Goal: Transaction & Acquisition: Obtain resource

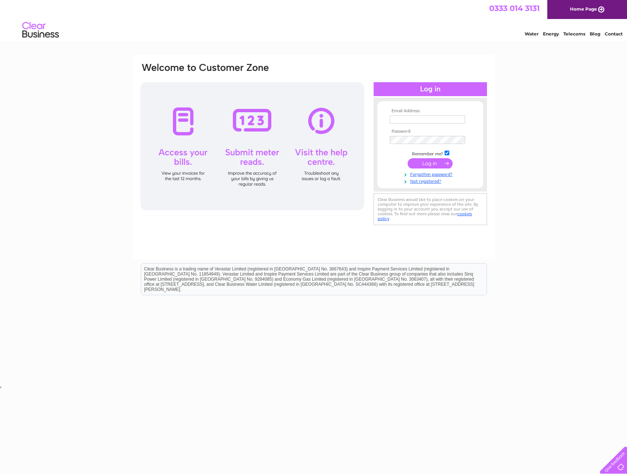
click at [459, 118] on keeper-lock "Open Keeper Popup" at bounding box center [459, 119] width 9 height 9
type input "[PERSON_NAME][EMAIL_ADDRESS][DOMAIN_NAME]"
click at [441, 164] on input "submit" at bounding box center [429, 164] width 45 height 10
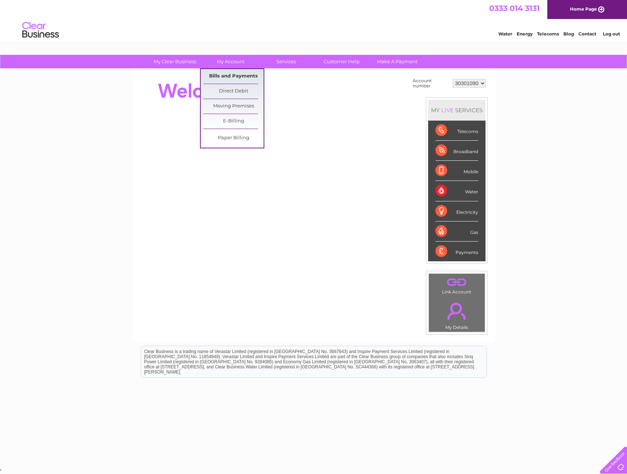
click at [243, 76] on link "Bills and Payments" at bounding box center [233, 76] width 60 height 15
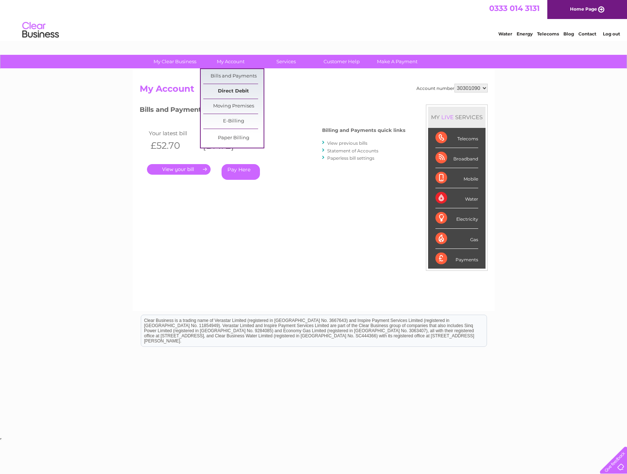
click at [237, 90] on link "Direct Debit" at bounding box center [233, 91] width 60 height 15
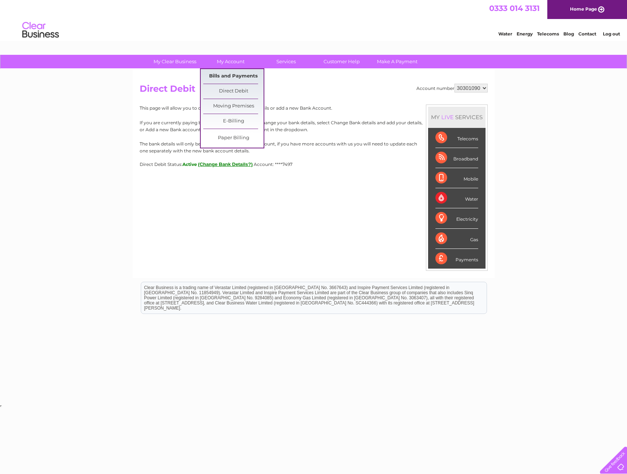
click at [231, 75] on link "Bills and Payments" at bounding box center [233, 76] width 60 height 15
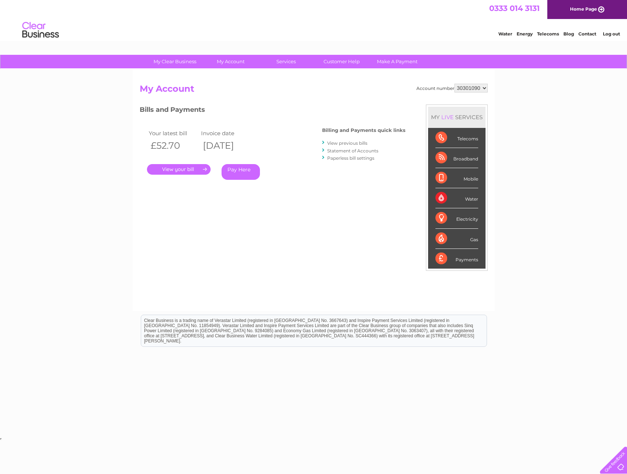
click at [178, 169] on link "." at bounding box center [179, 169] width 64 height 11
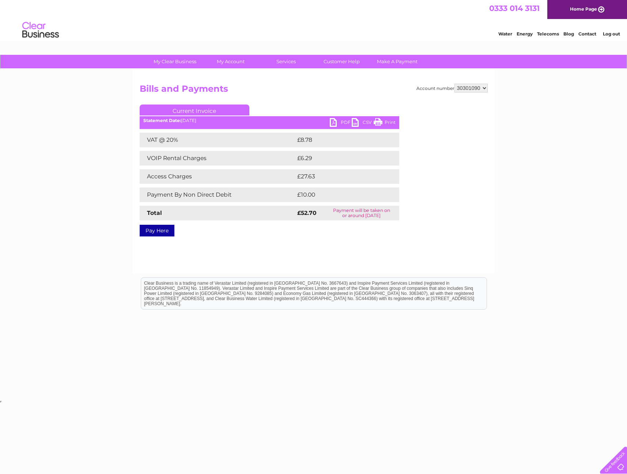
click at [335, 123] on link "PDF" at bounding box center [341, 123] width 22 height 11
click at [348, 62] on link "Customer Help" at bounding box center [341, 62] width 60 height 14
